Goal: Information Seeking & Learning: Learn about a topic

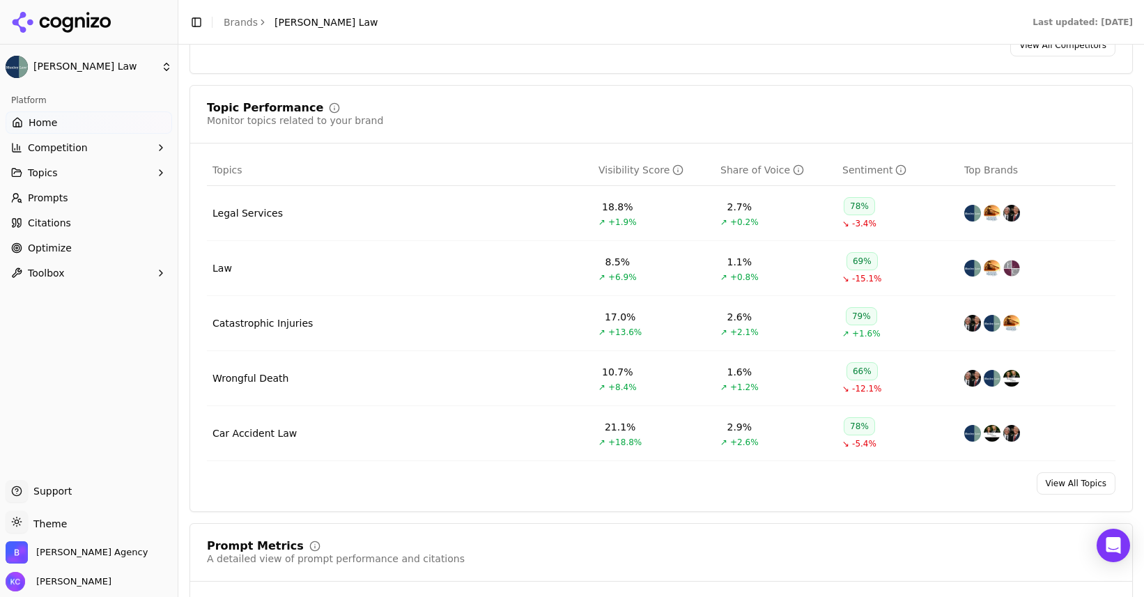
scroll to position [547, 0]
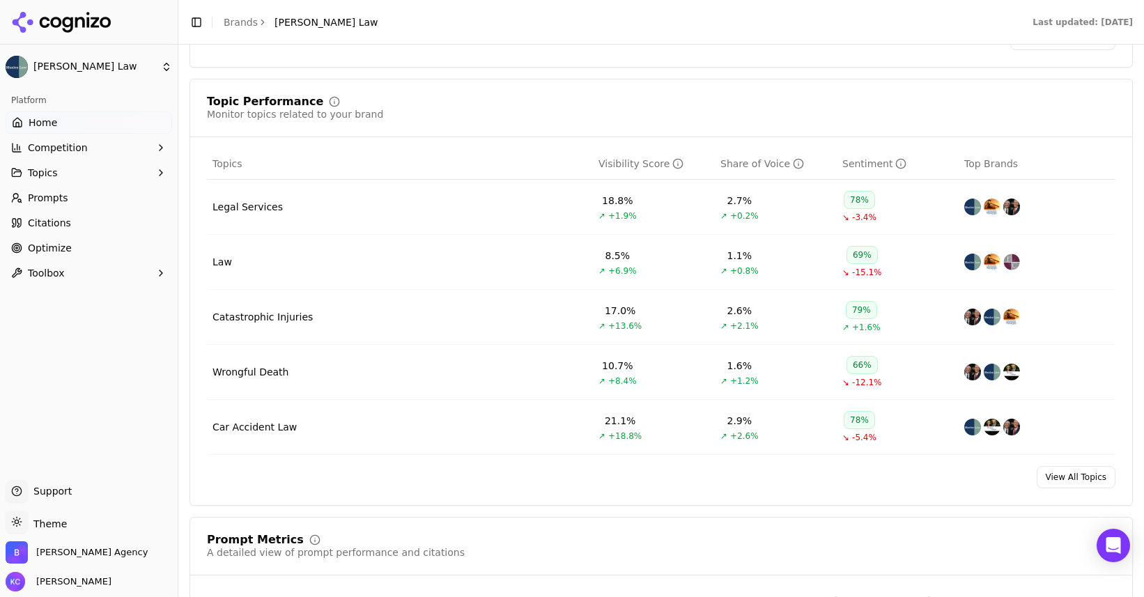
click at [1087, 485] on link "View All Topics" at bounding box center [1075, 477] width 79 height 22
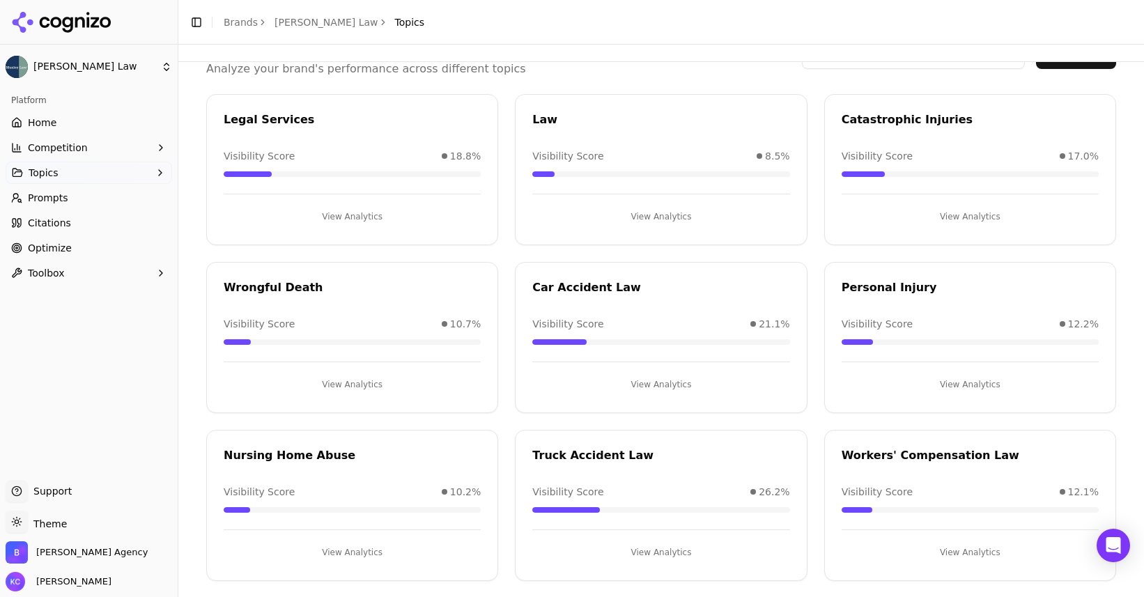
scroll to position [66, 0]
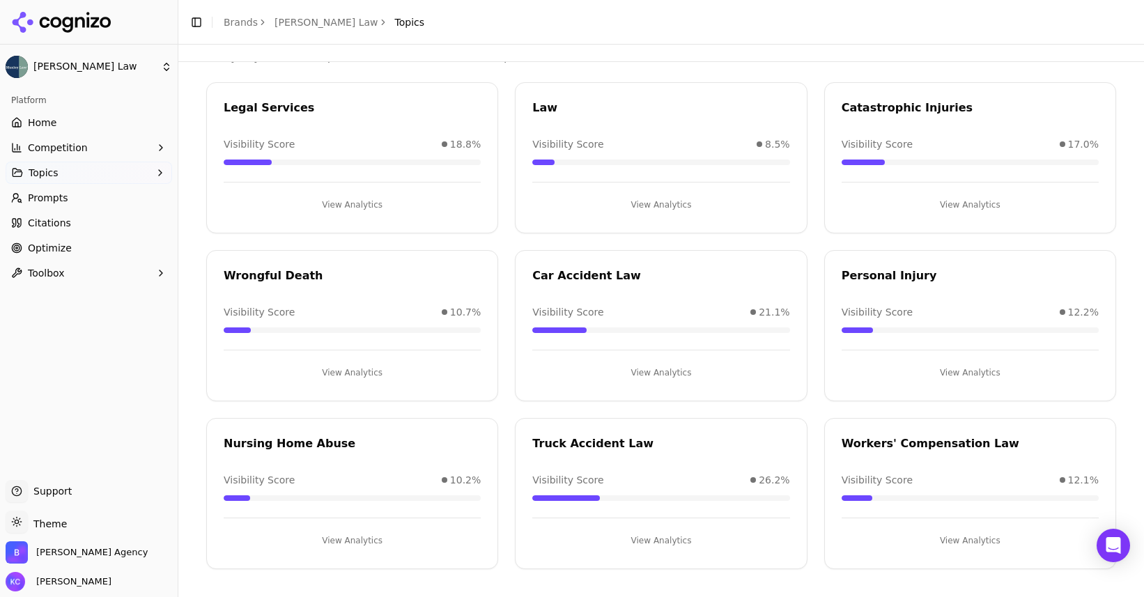
click at [658, 538] on button "View Analytics" at bounding box center [660, 540] width 257 height 22
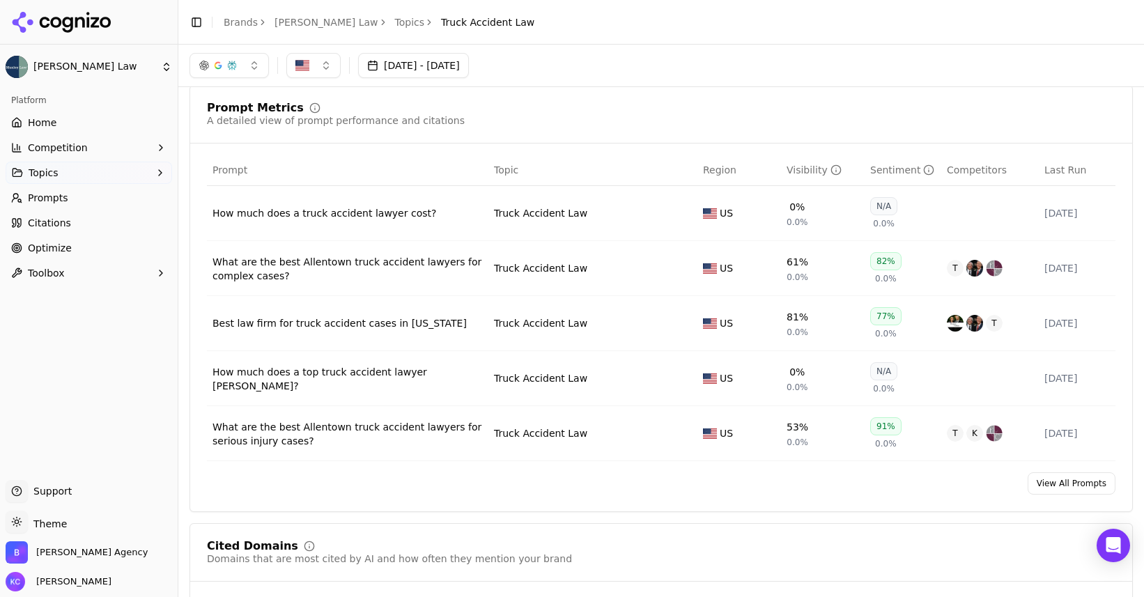
scroll to position [460, 0]
click at [315, 213] on div "How much does a truck accident lawyer cost?" at bounding box center [347, 214] width 270 height 14
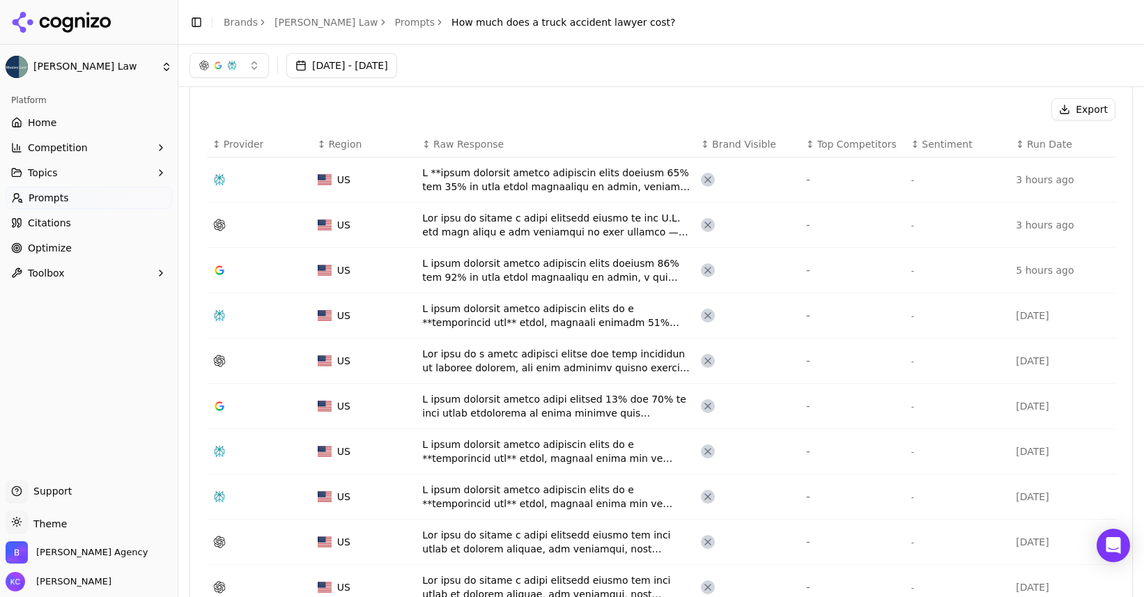
scroll to position [433, 0]
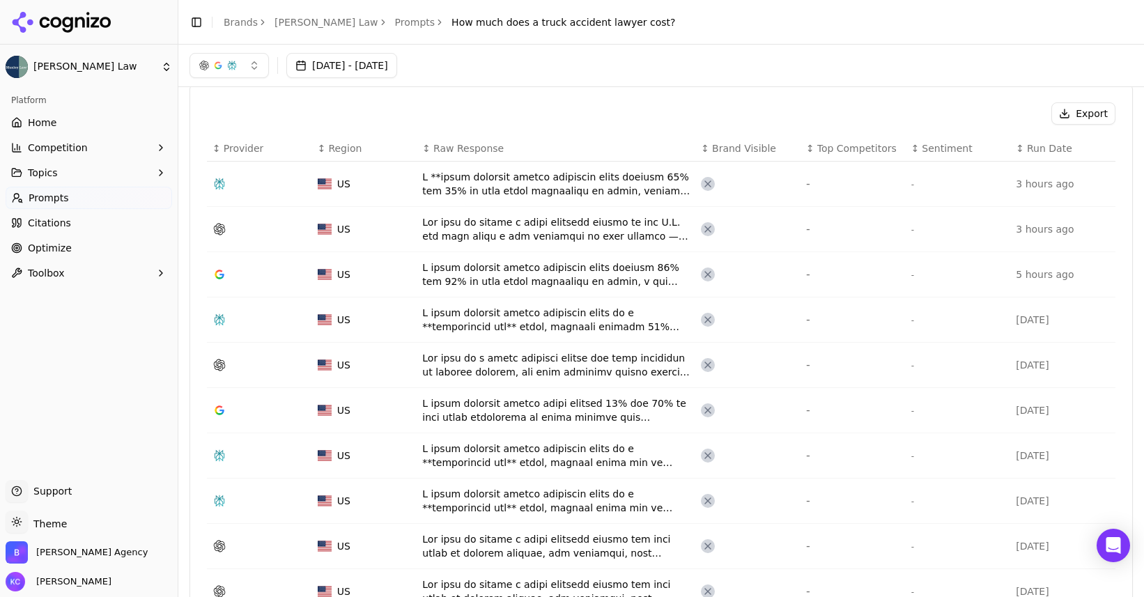
click at [475, 174] on div "Data table" at bounding box center [555, 184] width 267 height 28
